Goal: Information Seeking & Learning: Learn about a topic

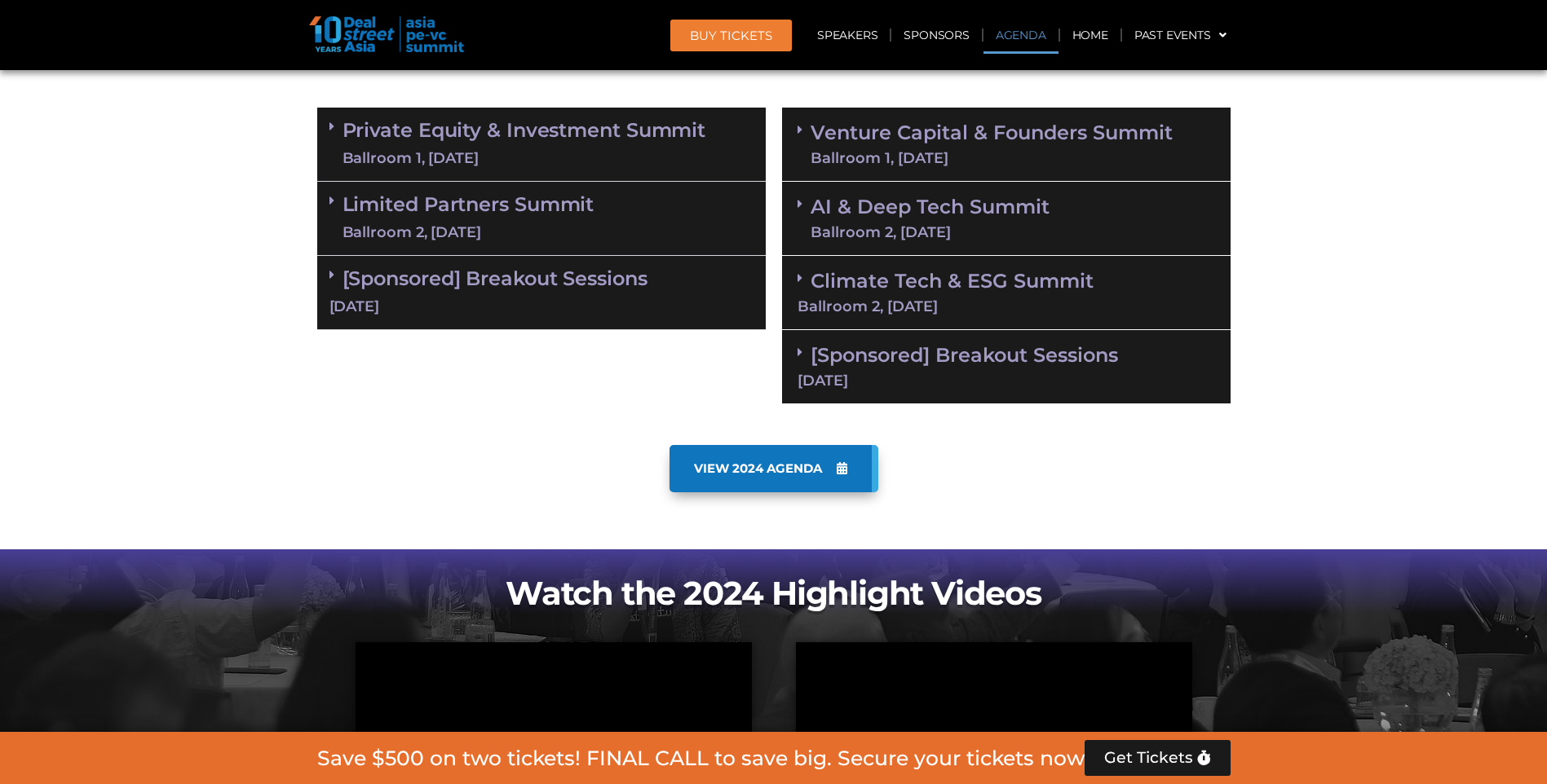
scroll to position [897, 0]
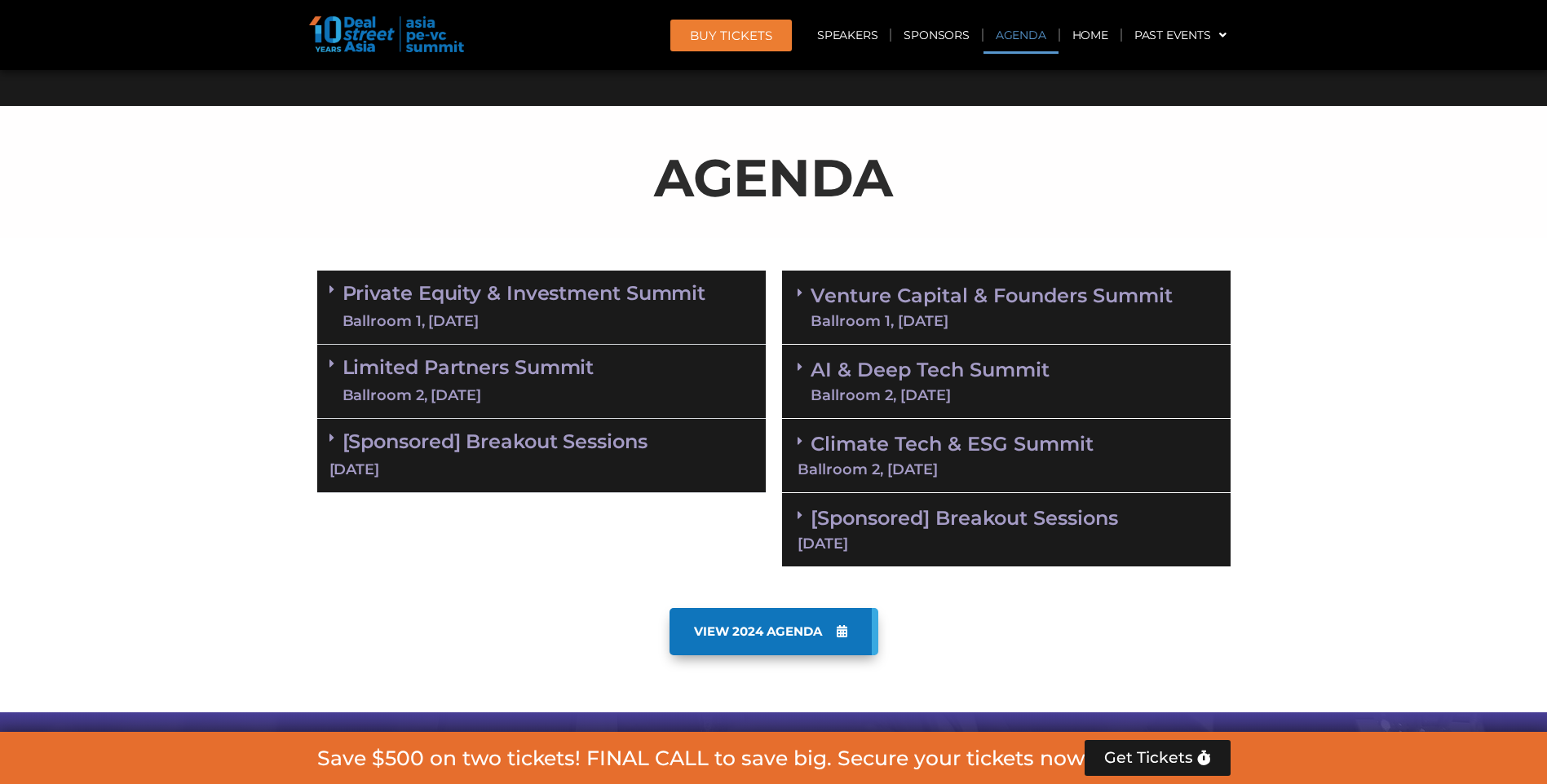
click at [460, 371] on link "Limited Partners [GEOGRAPHIC_DATA] 2, [DATE]" at bounding box center [468, 381] width 252 height 49
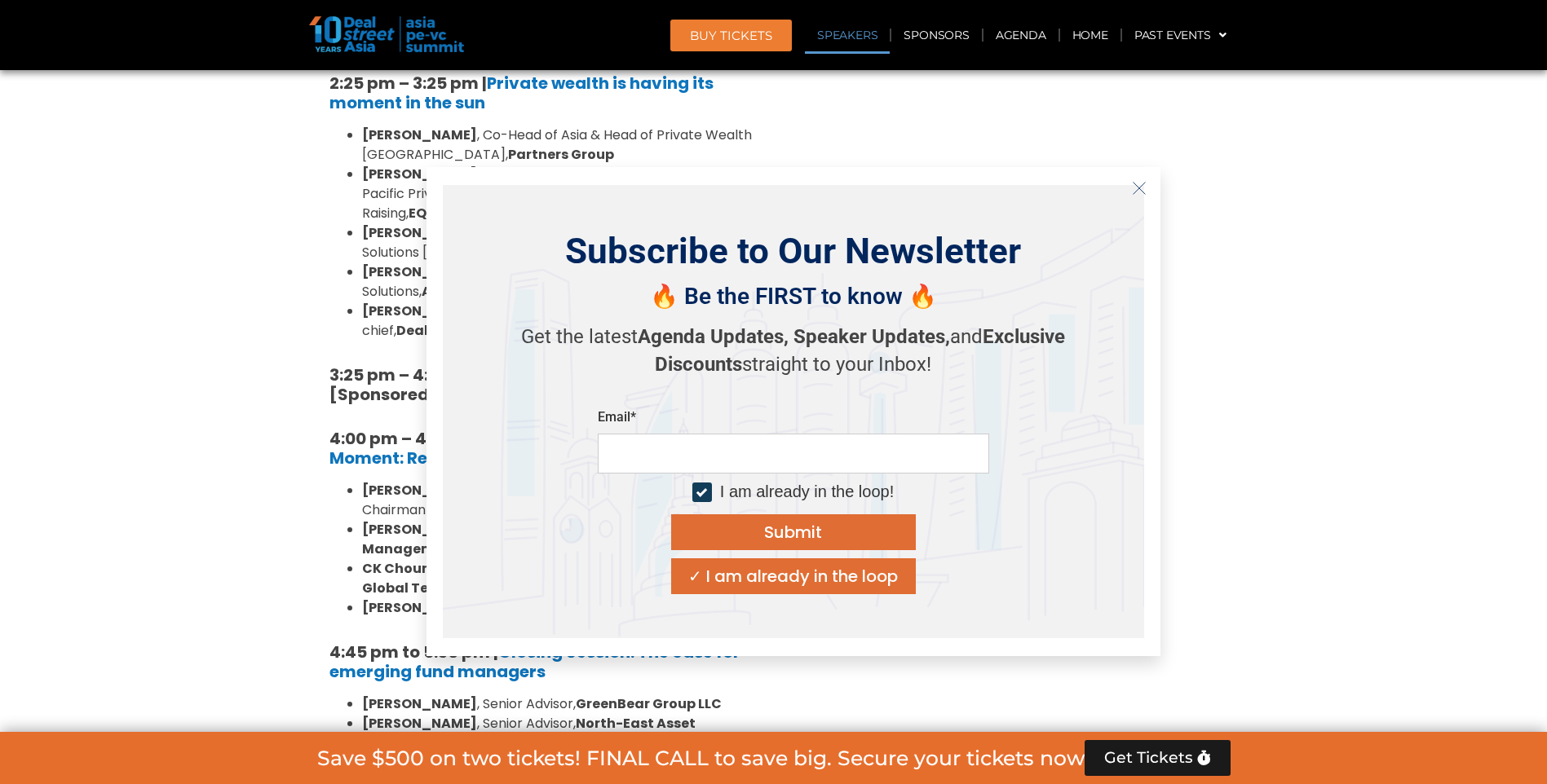
scroll to position [2202, 0]
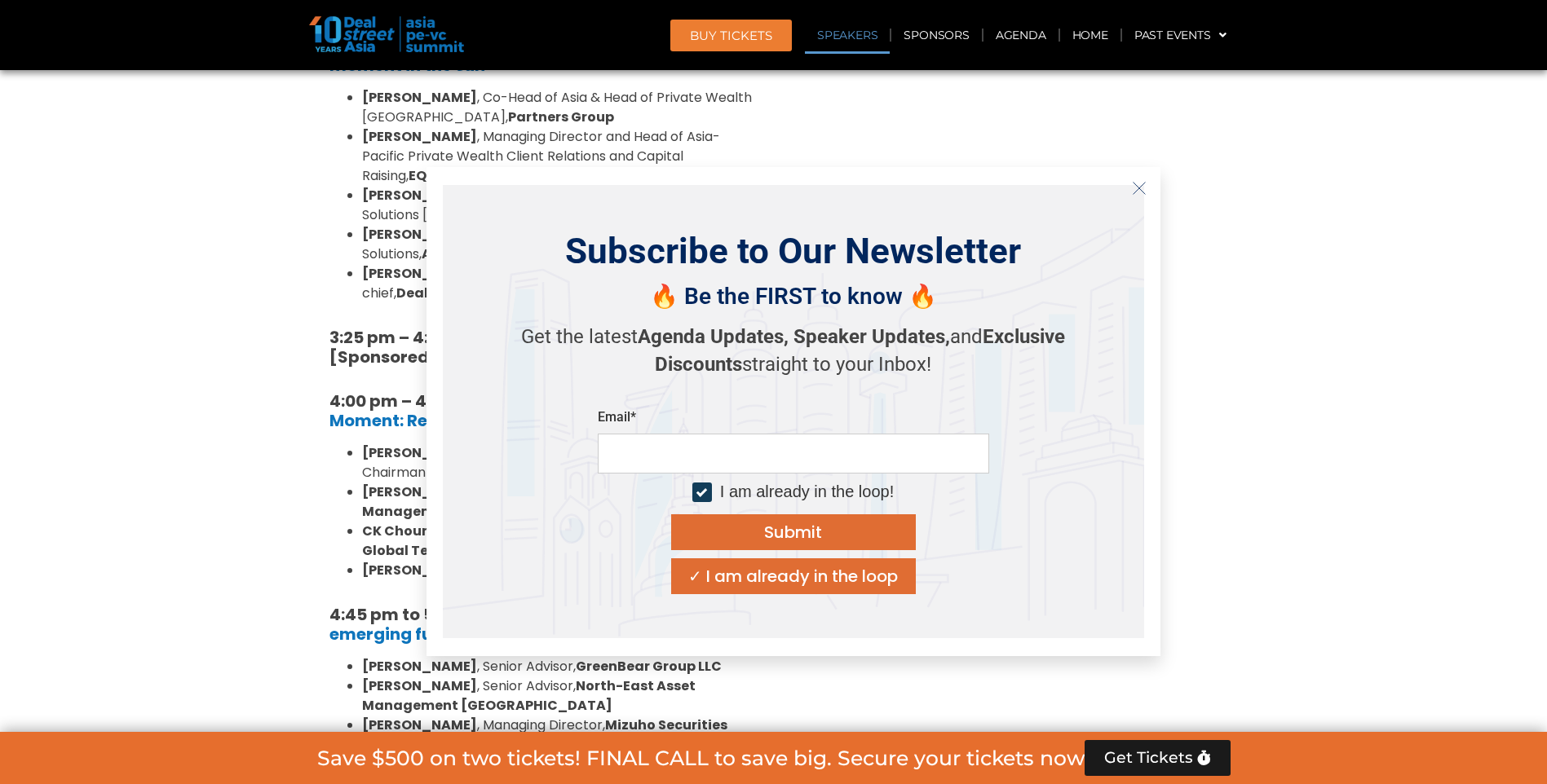
click at [768, 459] on input "email" at bounding box center [793, 454] width 392 height 40
type input "**********"
click at [754, 548] on button "Submit" at bounding box center [794, 532] width 245 height 35
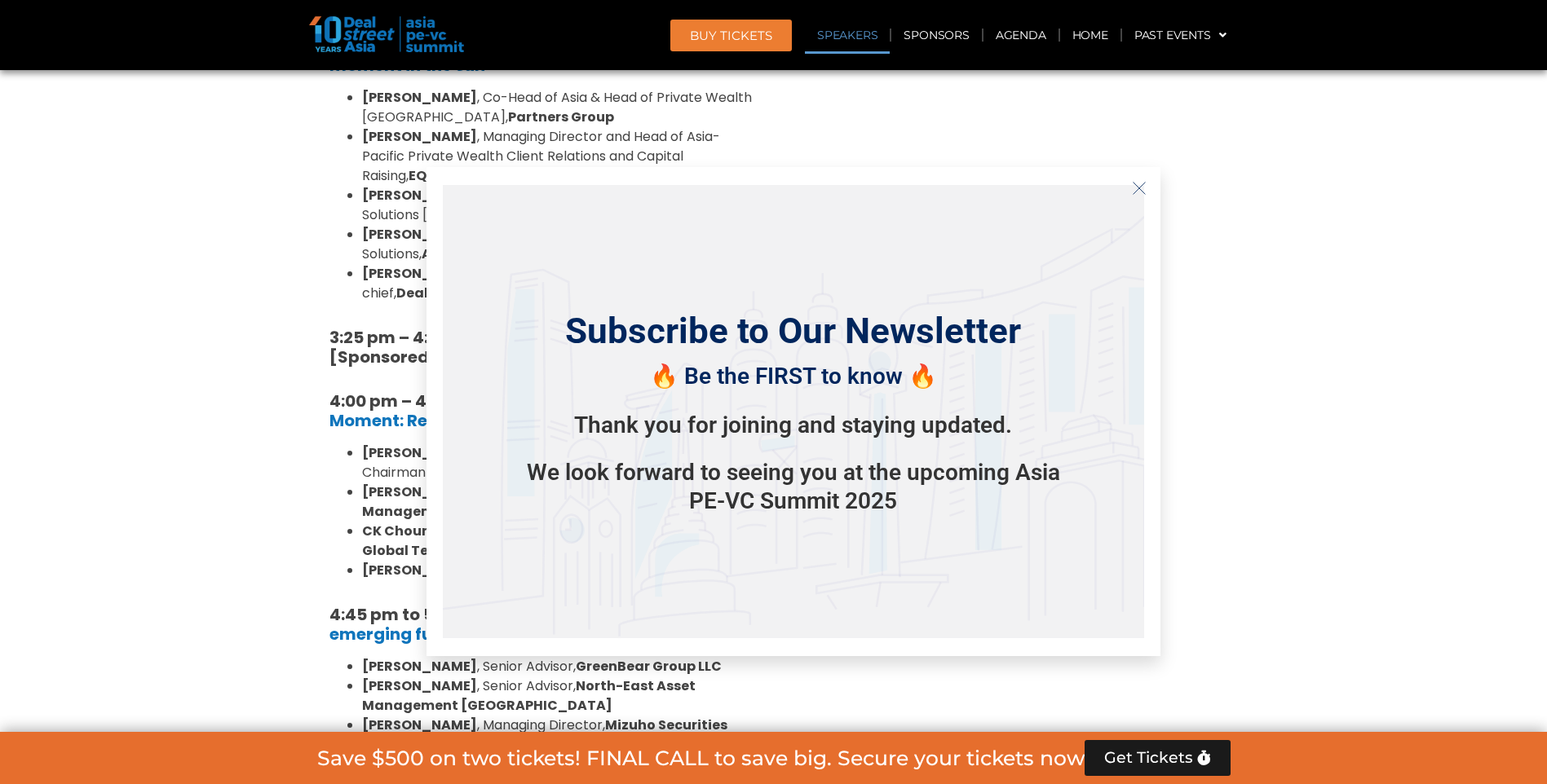
click at [1137, 179] on button "Close" at bounding box center [1138, 188] width 26 height 26
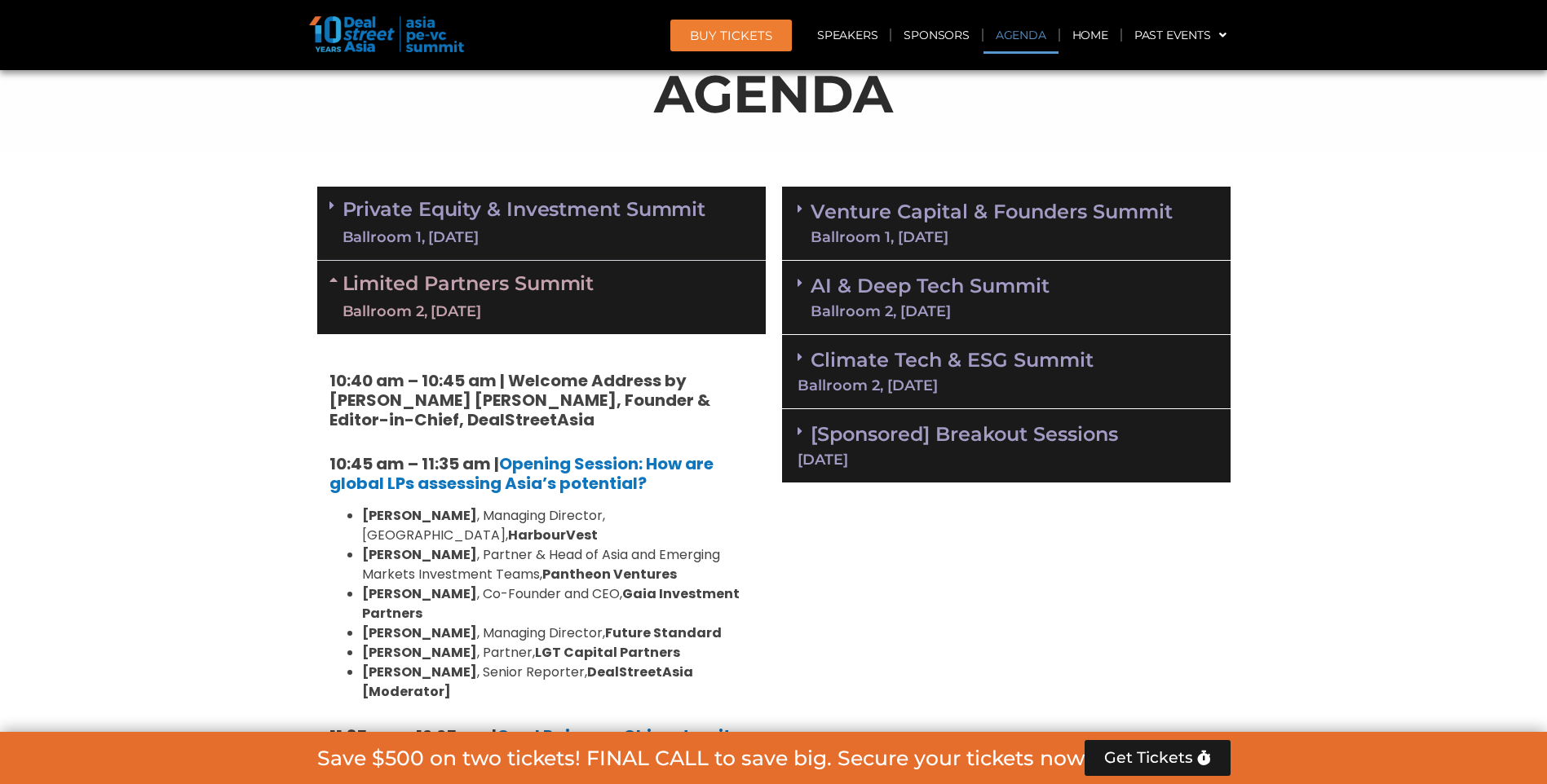
scroll to position [978, 0]
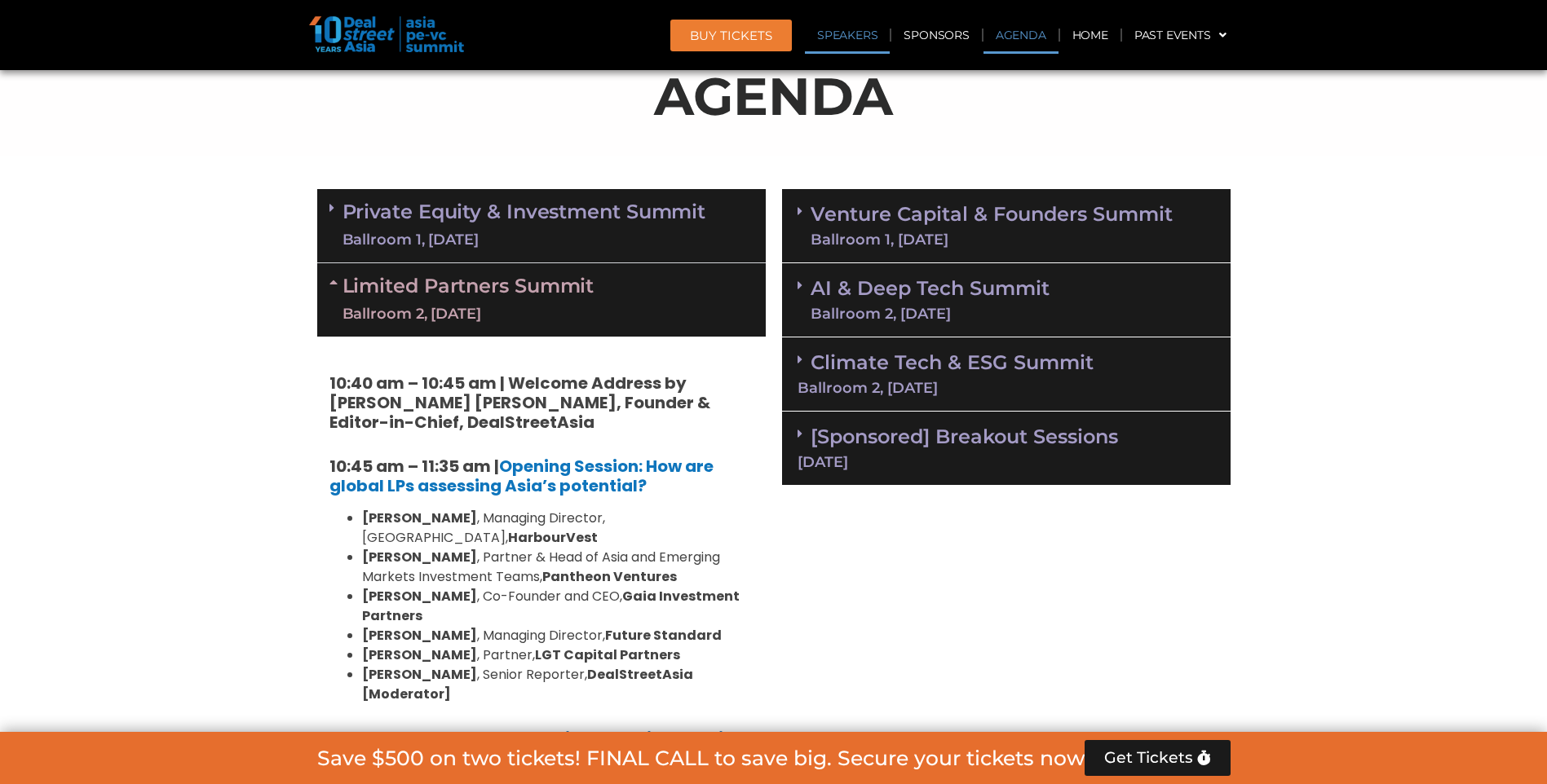
click at [840, 48] on link "Speakers" at bounding box center [847, 34] width 85 height 37
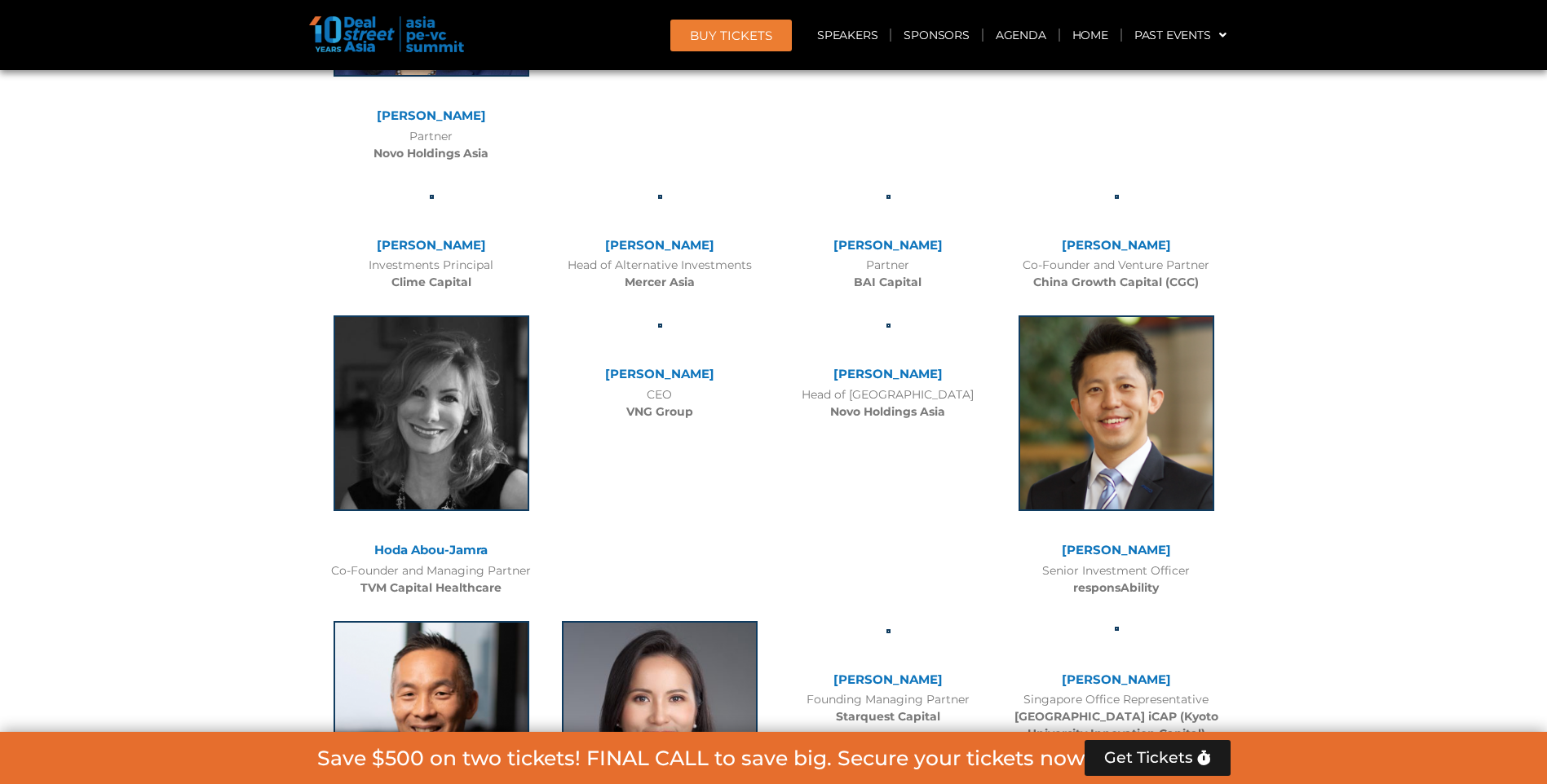
scroll to position [7829, 0]
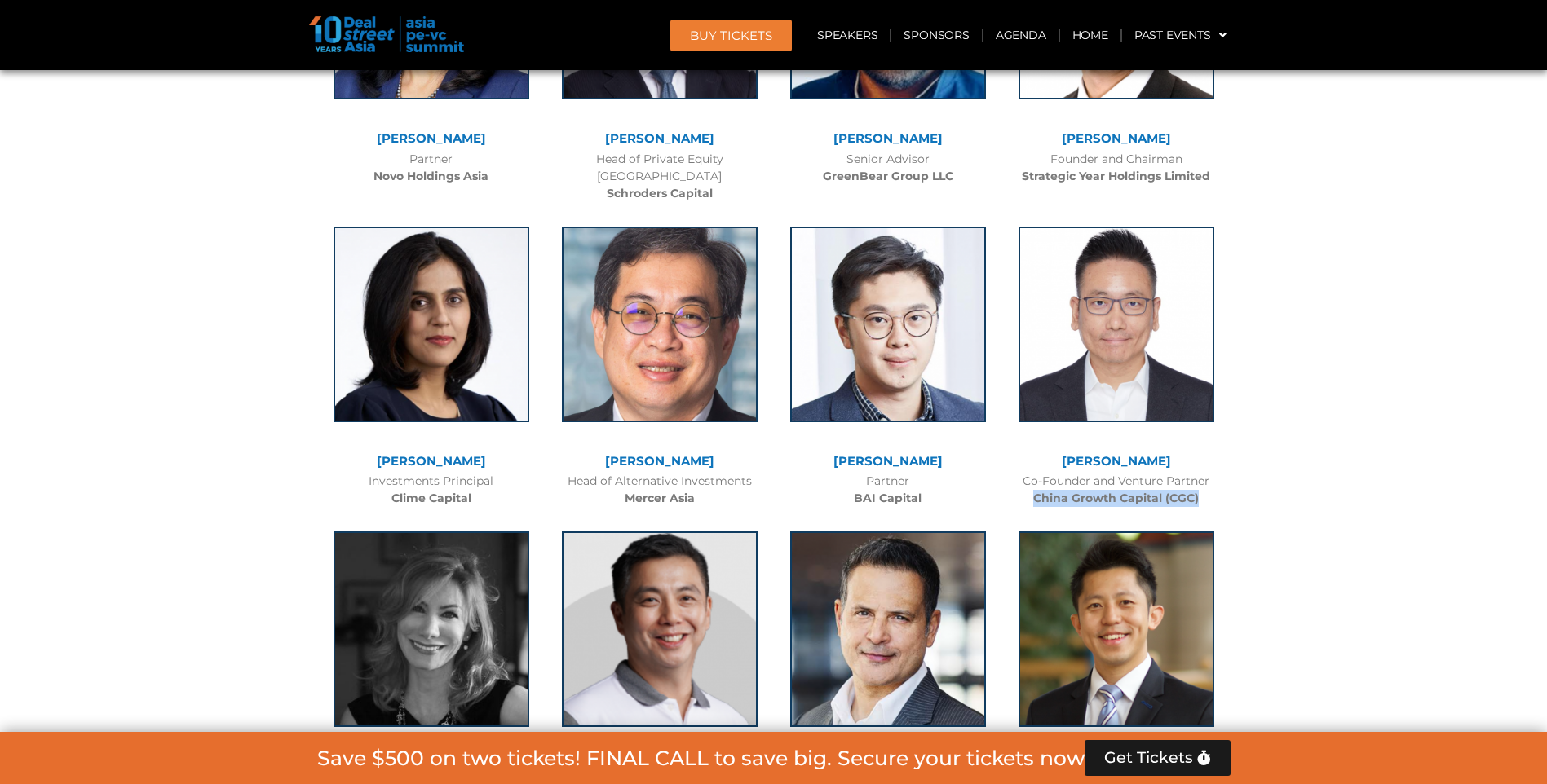
drag, startPoint x: 1209, startPoint y: 349, endPoint x: 1029, endPoint y: 347, distance: 180.0
click at [1029, 473] on div "Co-Founder and Venture Partner China Growth Capital (CGC)" at bounding box center [1115, 490] width 212 height 34
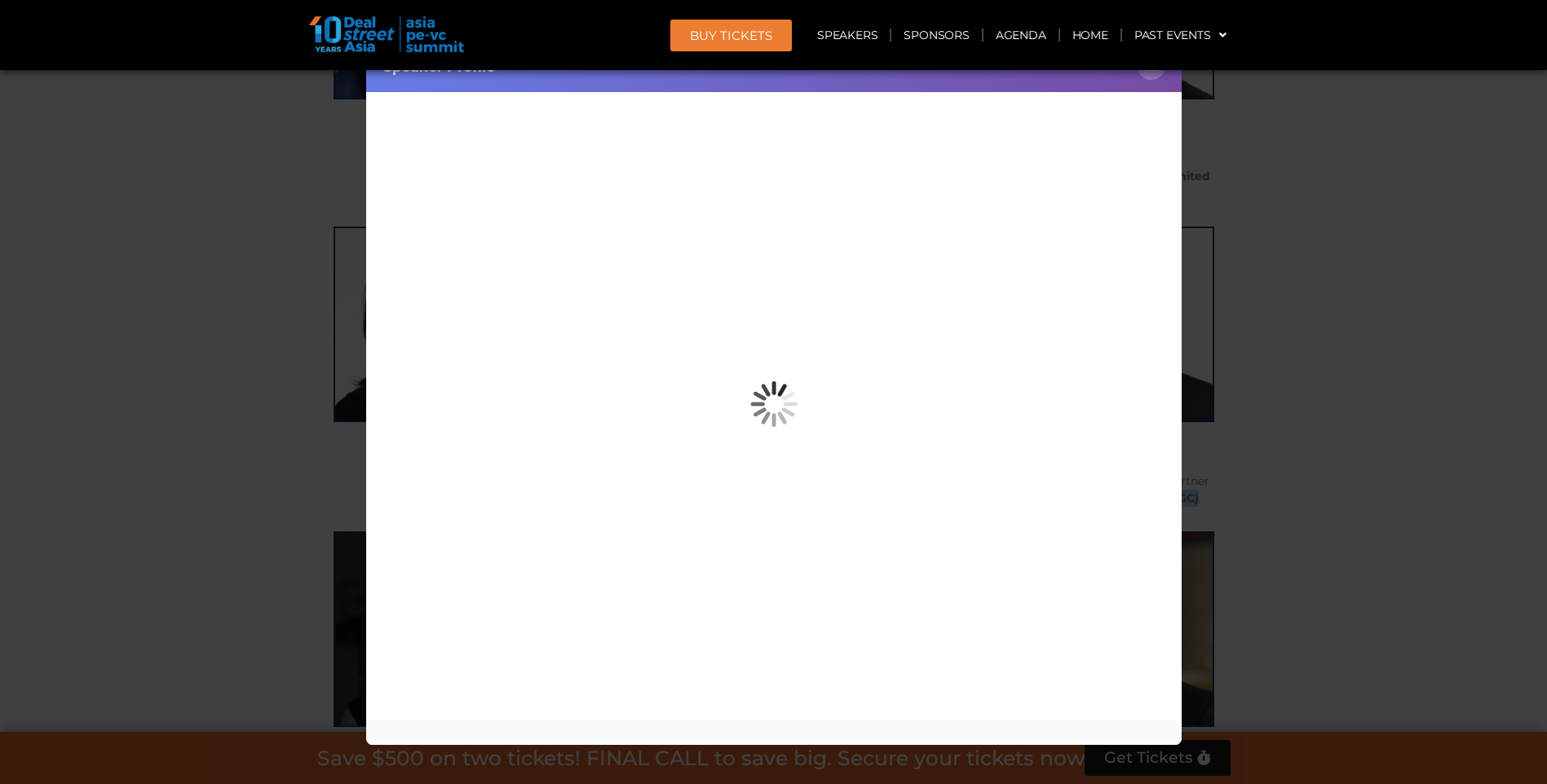
copy b "China Growth Capital (CGC)"
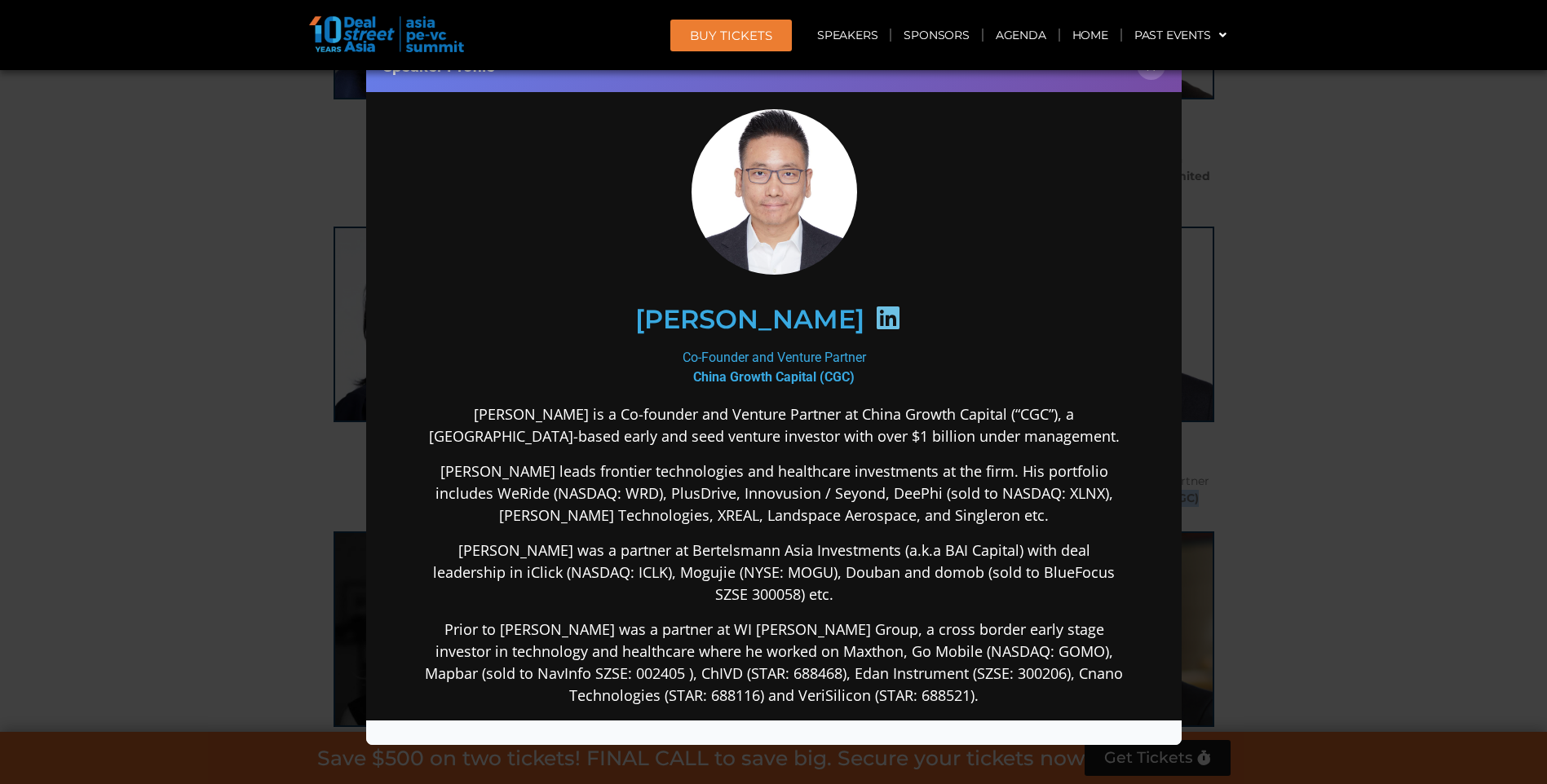
scroll to position [0, 0]
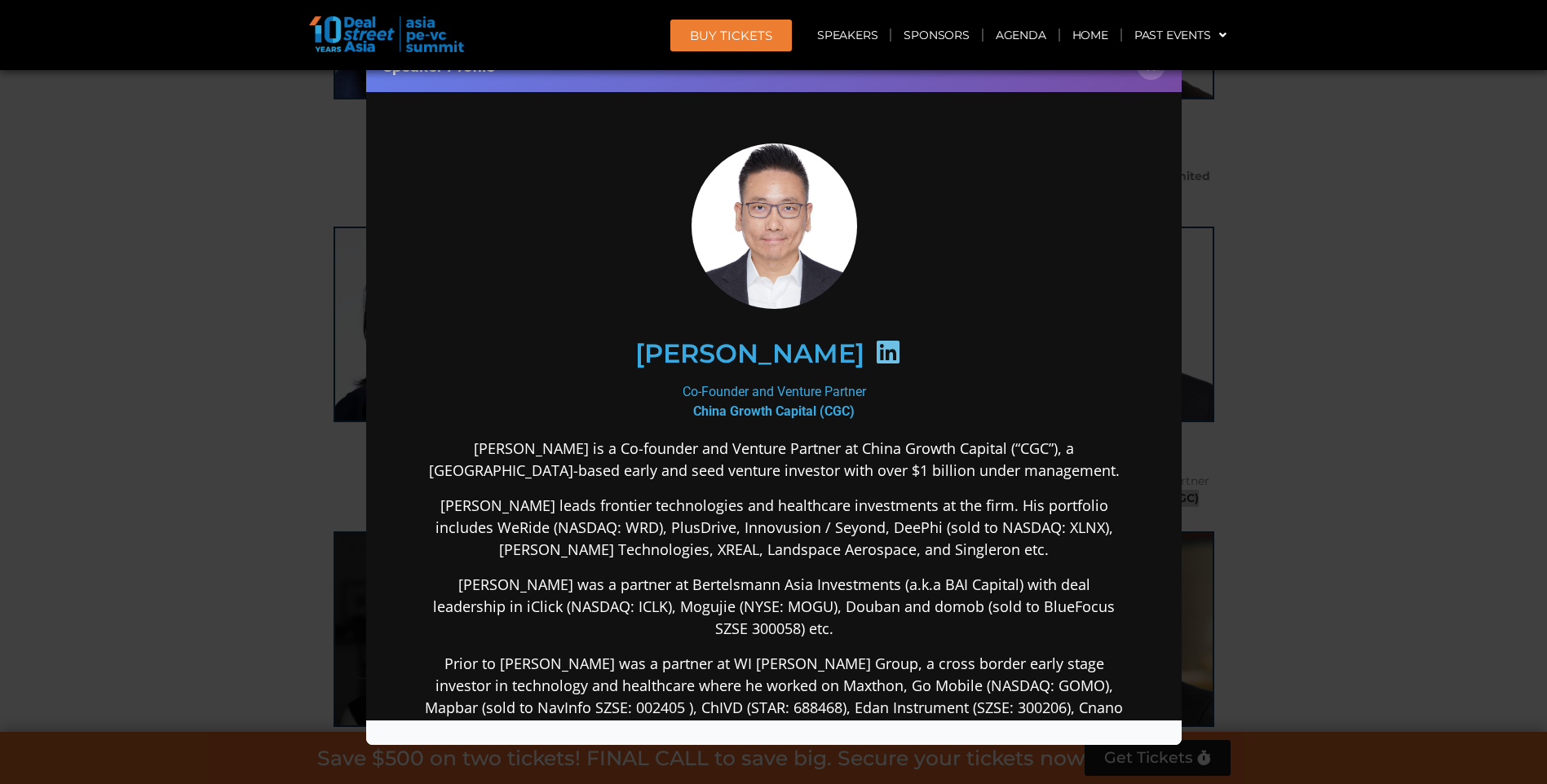
click at [1221, 459] on div "Speaker Profile ×" at bounding box center [774, 392] width 1547 height 784
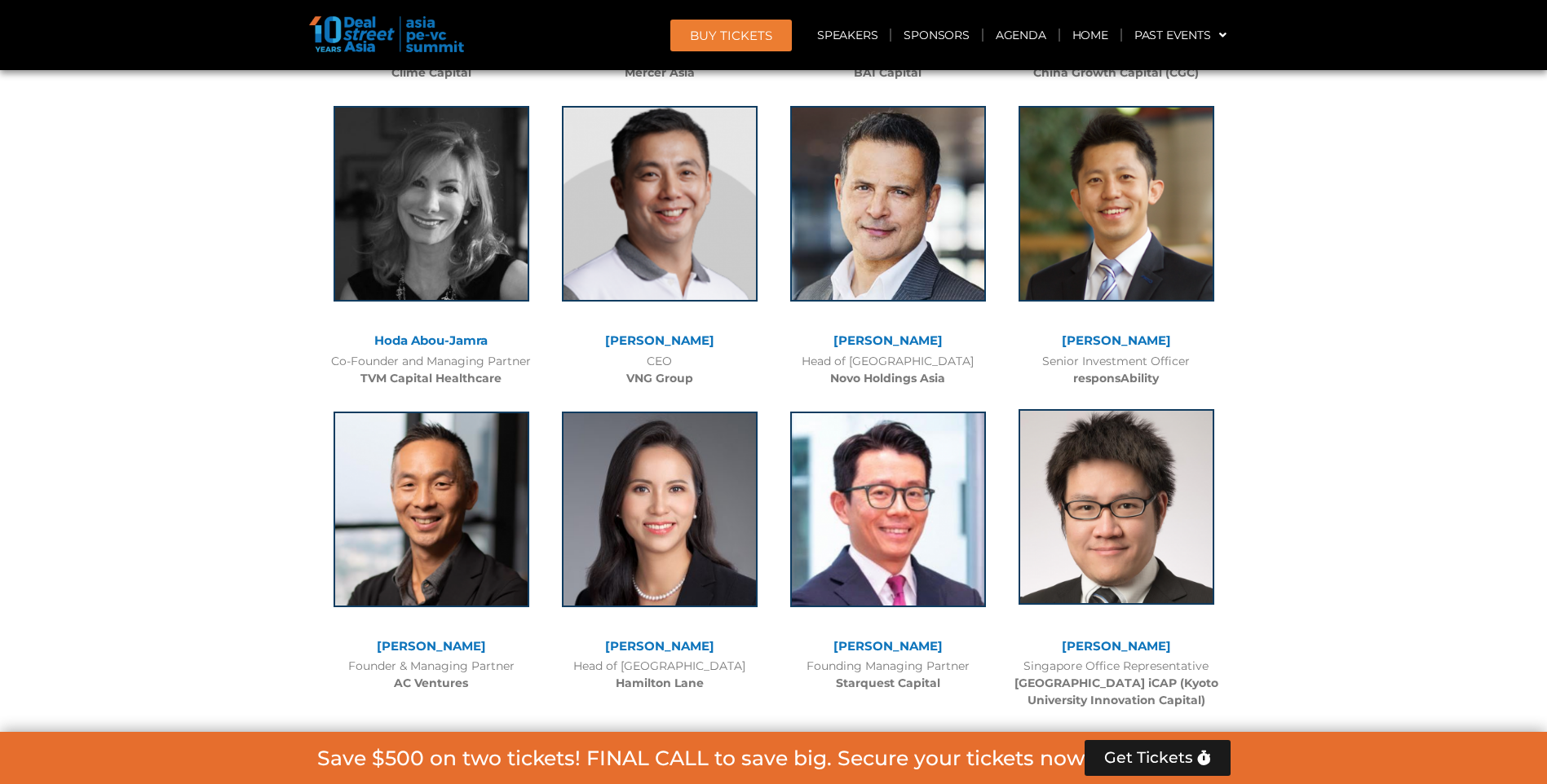
scroll to position [8319, 0]
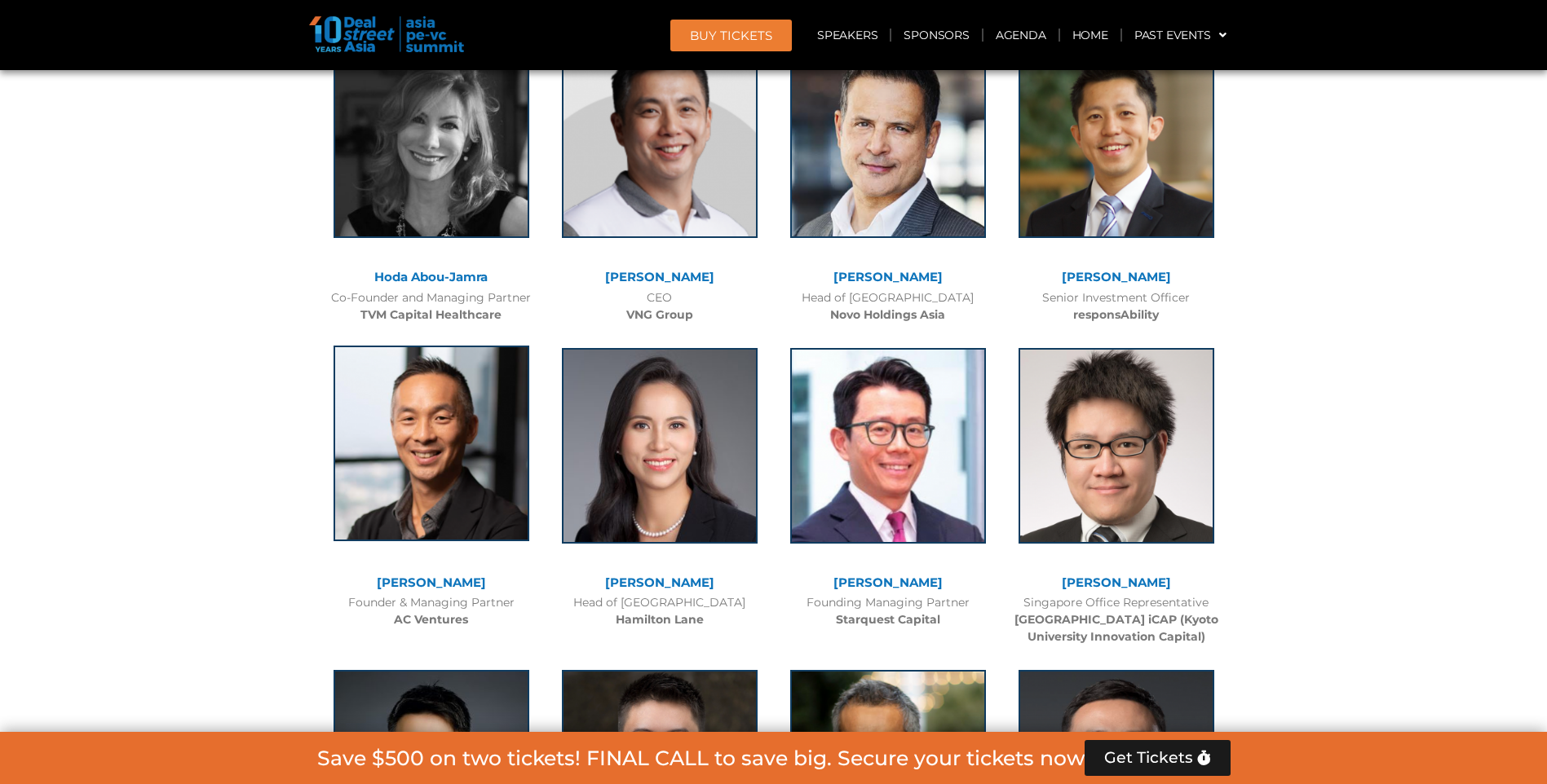
click at [493, 346] on img at bounding box center [431, 443] width 195 height 195
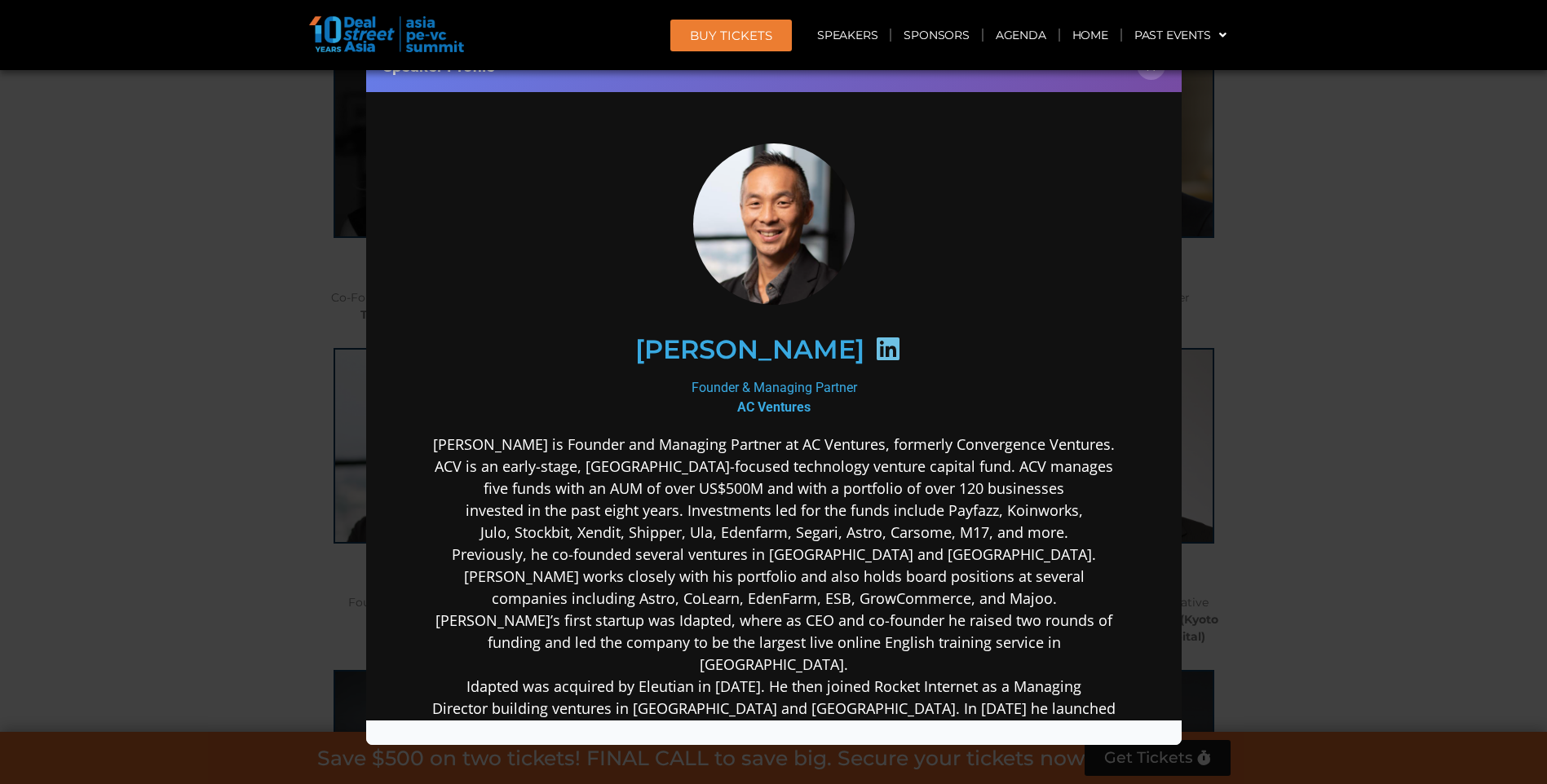
scroll to position [245, 0]
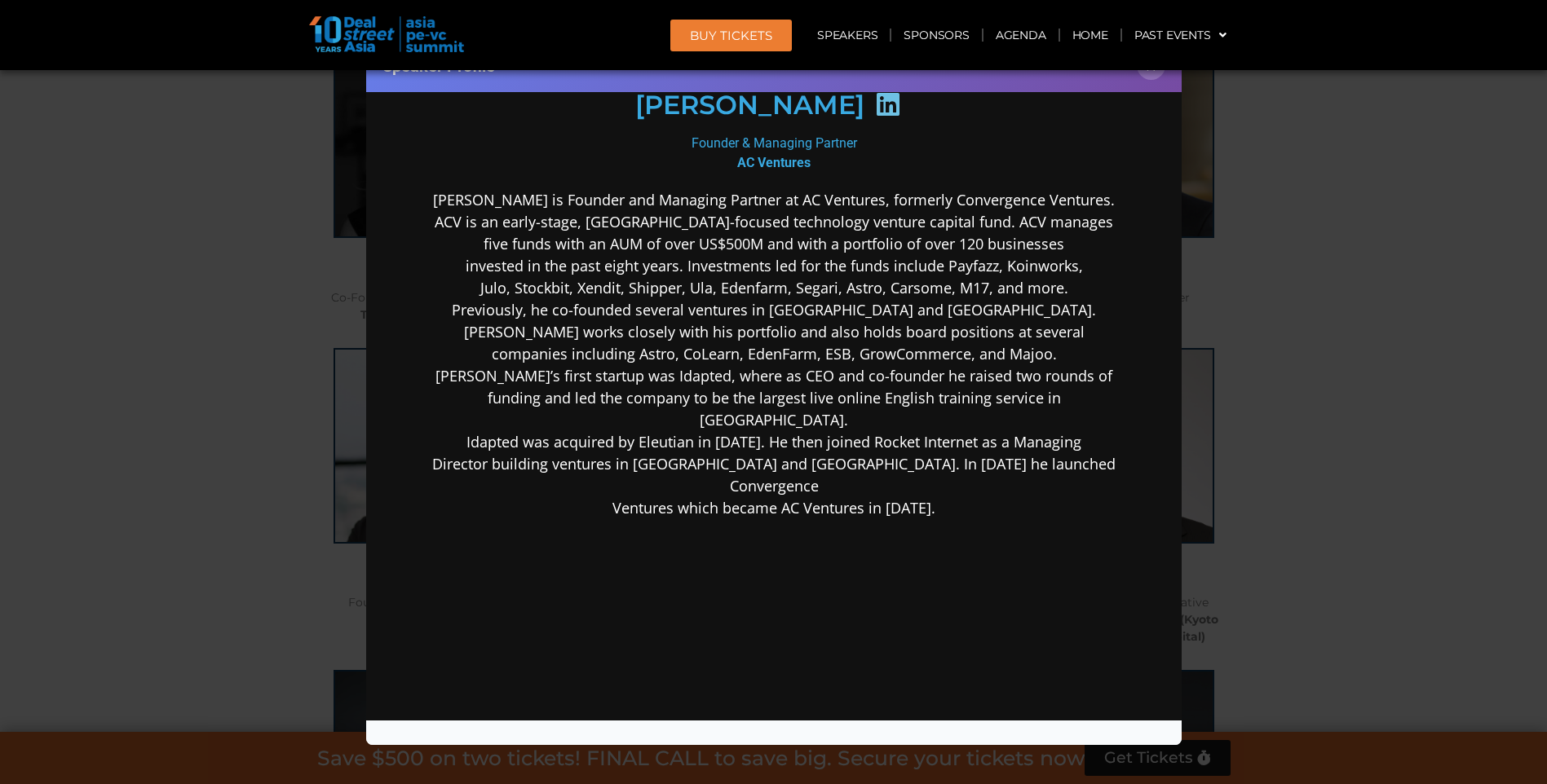
click at [1324, 519] on div "Speaker Profile ×" at bounding box center [774, 392] width 1547 height 784
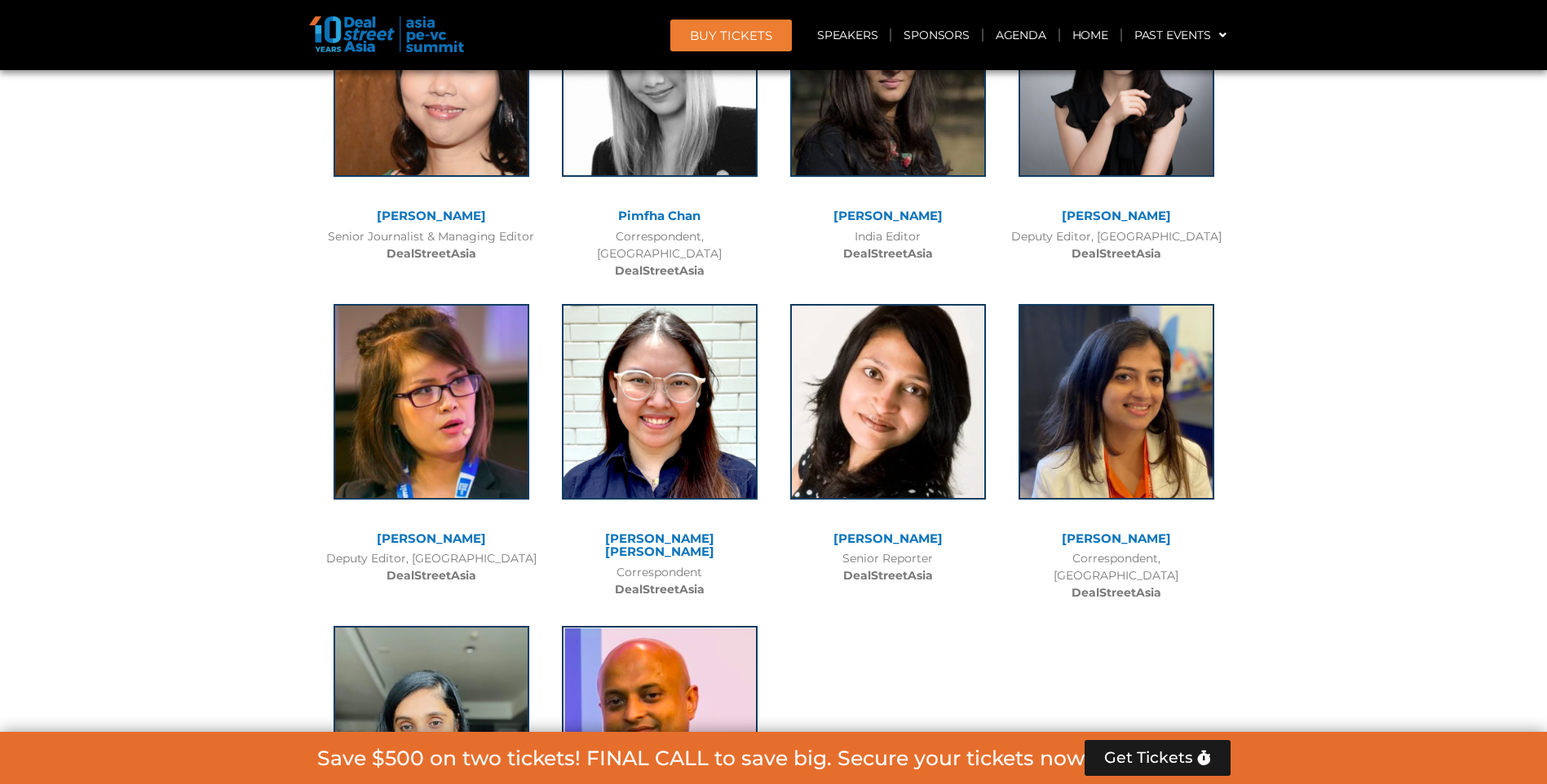
scroll to position [14706, 0]
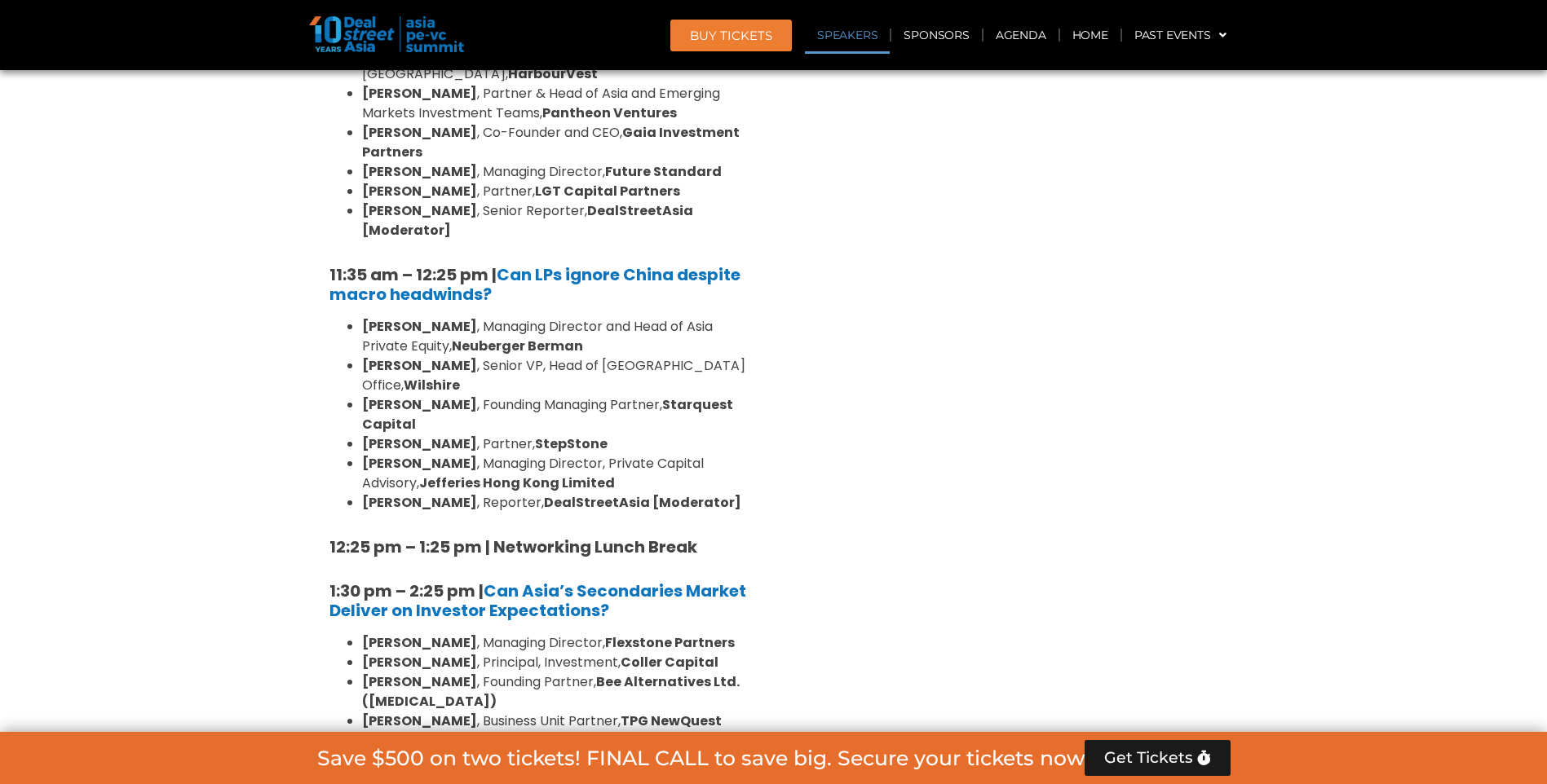
click at [823, 38] on link "Speakers" at bounding box center [847, 34] width 85 height 37
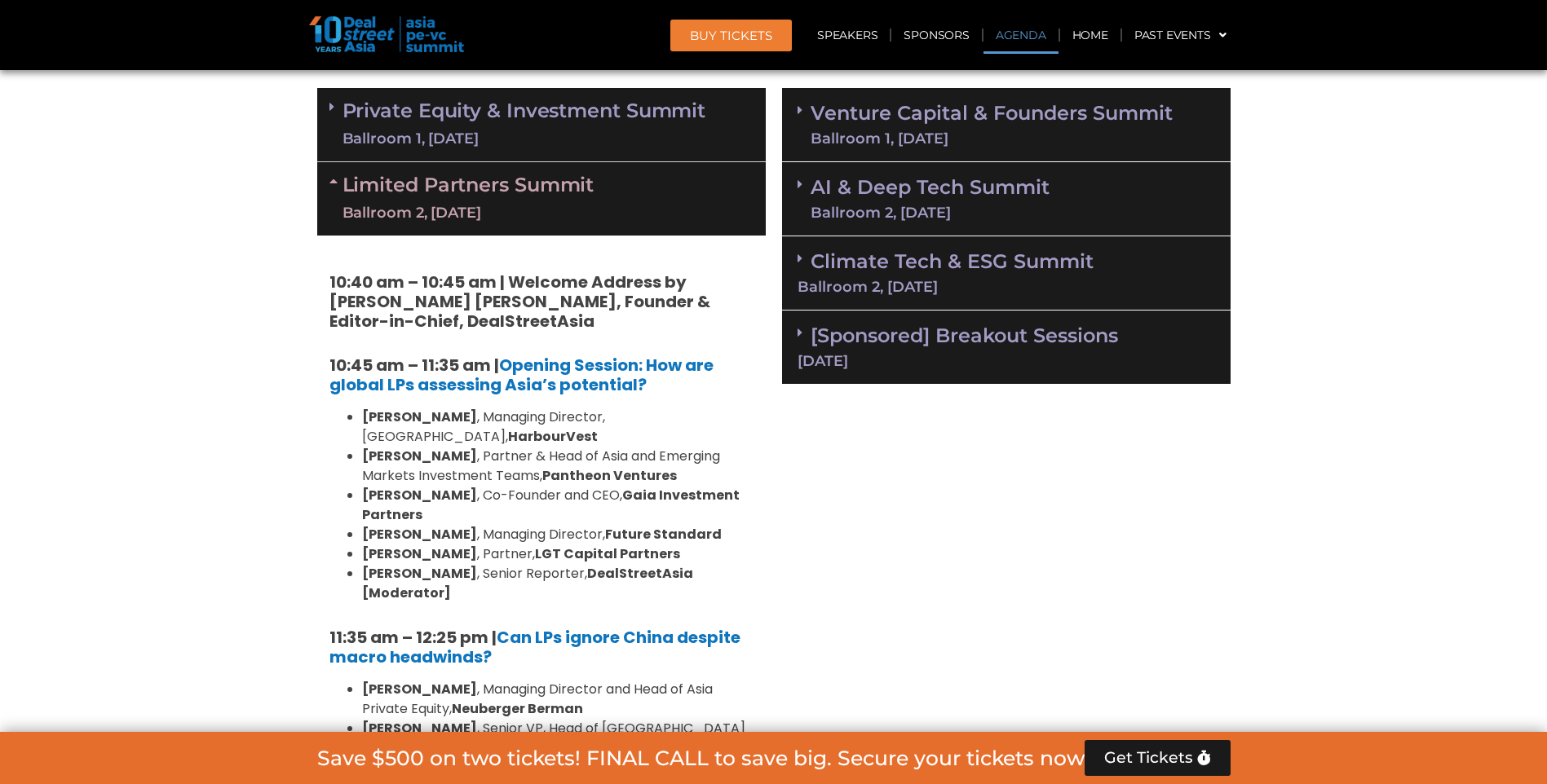
scroll to position [1061, 0]
